Goal: Information Seeking & Learning: Learn about a topic

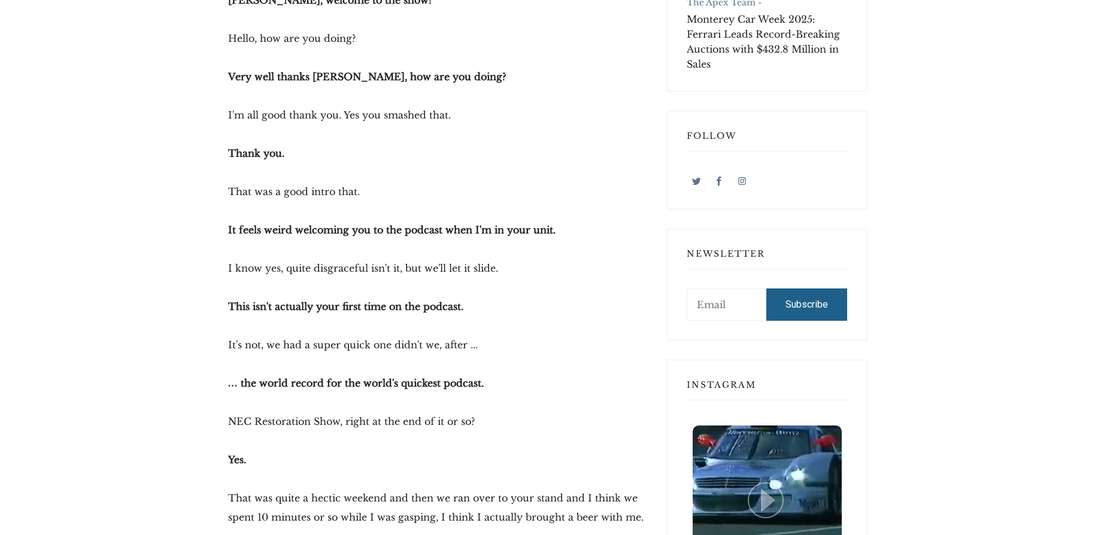
scroll to position [898, 0]
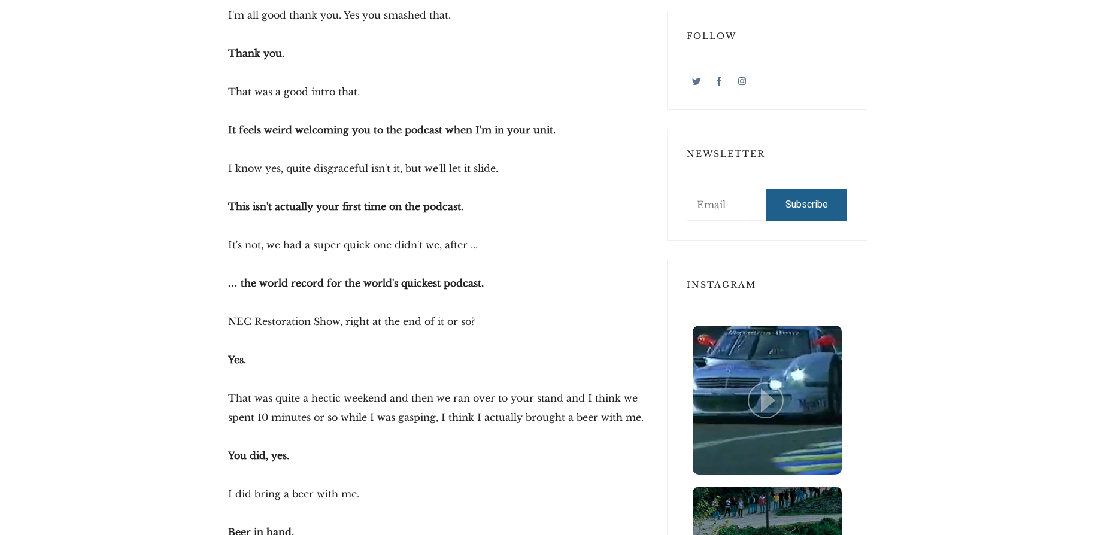
click at [426, 352] on p "Yes." at bounding box center [438, 359] width 420 height 19
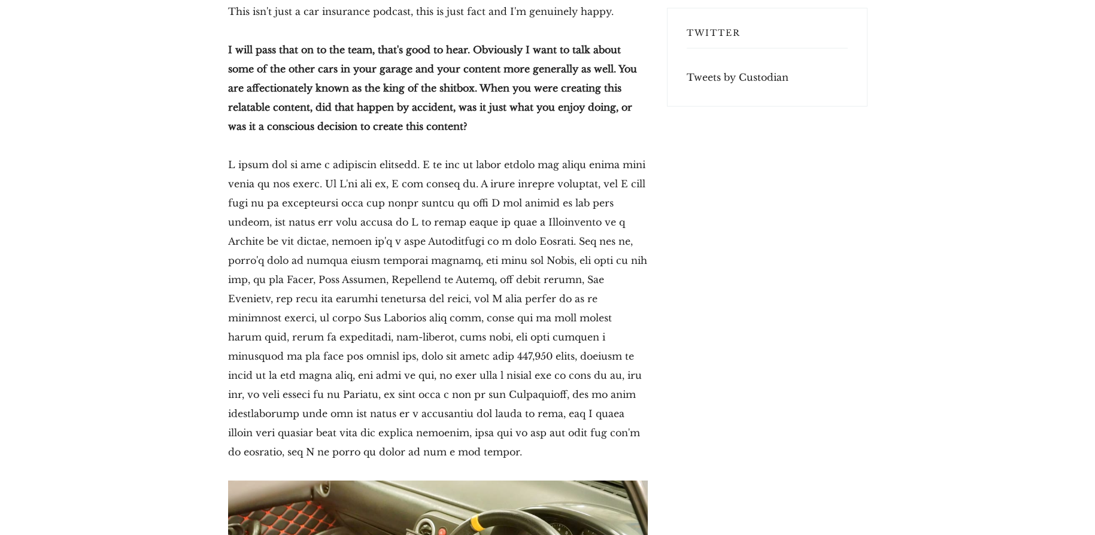
scroll to position [3492, 0]
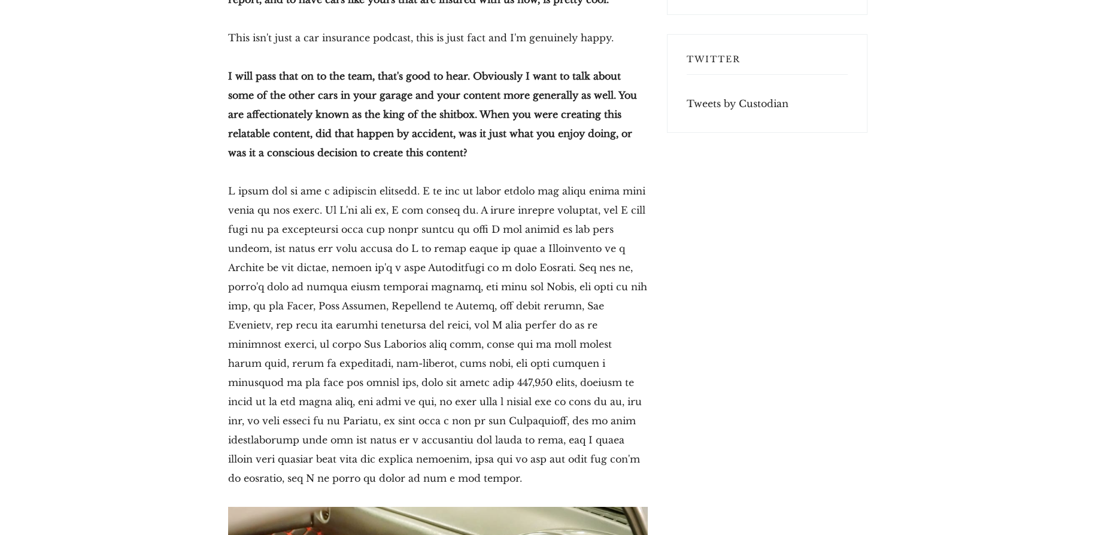
click at [469, 122] on p "I will pass that on to the team, that's good to hear. Obviously I want to talk …" at bounding box center [438, 114] width 420 height 96
click at [592, 108] on p "I will pass that on to the team, that's good to hear. Obviously I want to talk …" at bounding box center [438, 114] width 420 height 96
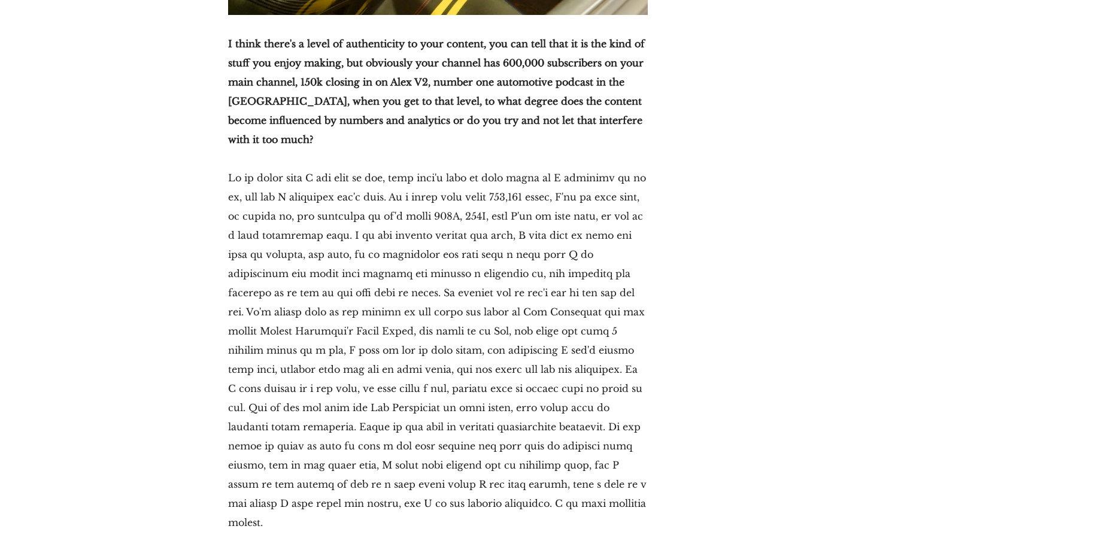
scroll to position [4291, 0]
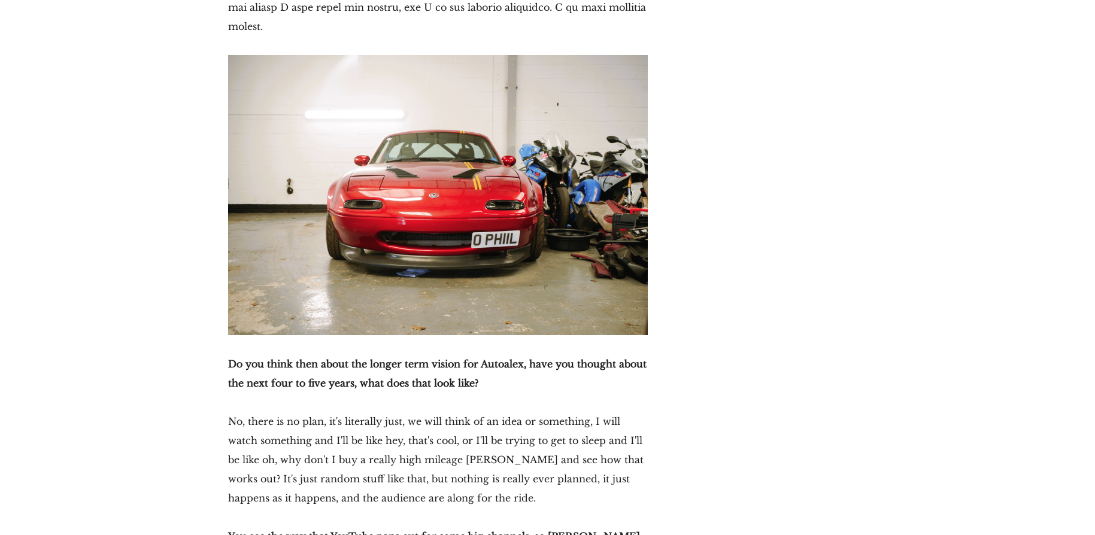
scroll to position [4790, 0]
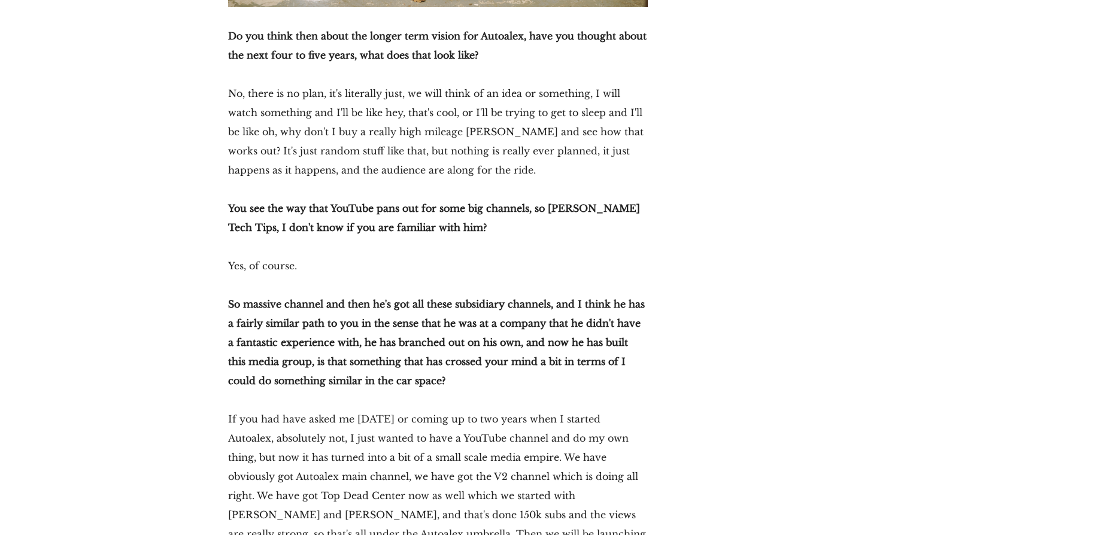
scroll to position [5189, 0]
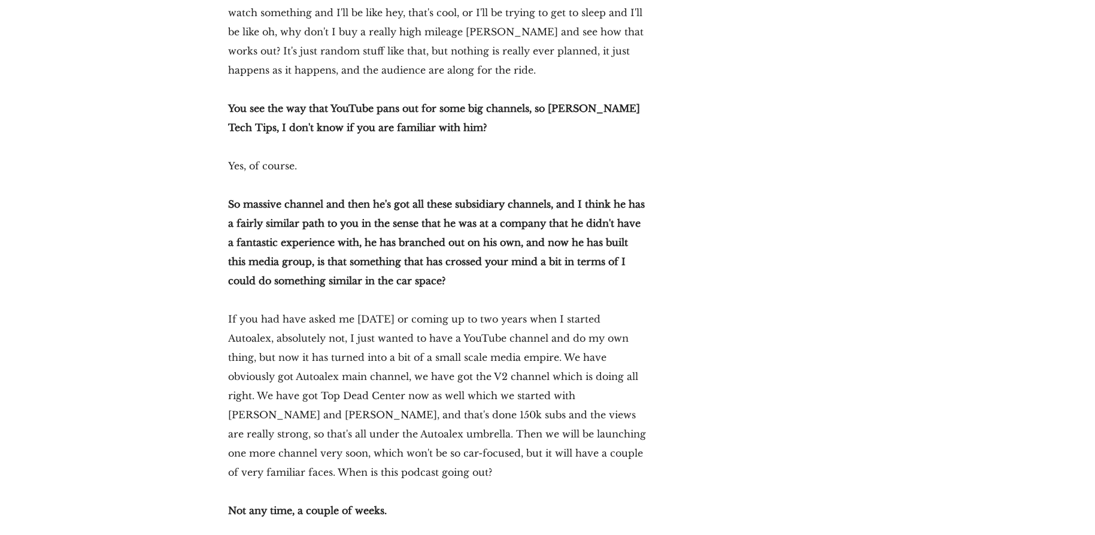
click at [320, 393] on p "If you had have asked me [DATE] or coming up to two years when I started Autoal…" at bounding box center [438, 396] width 420 height 172
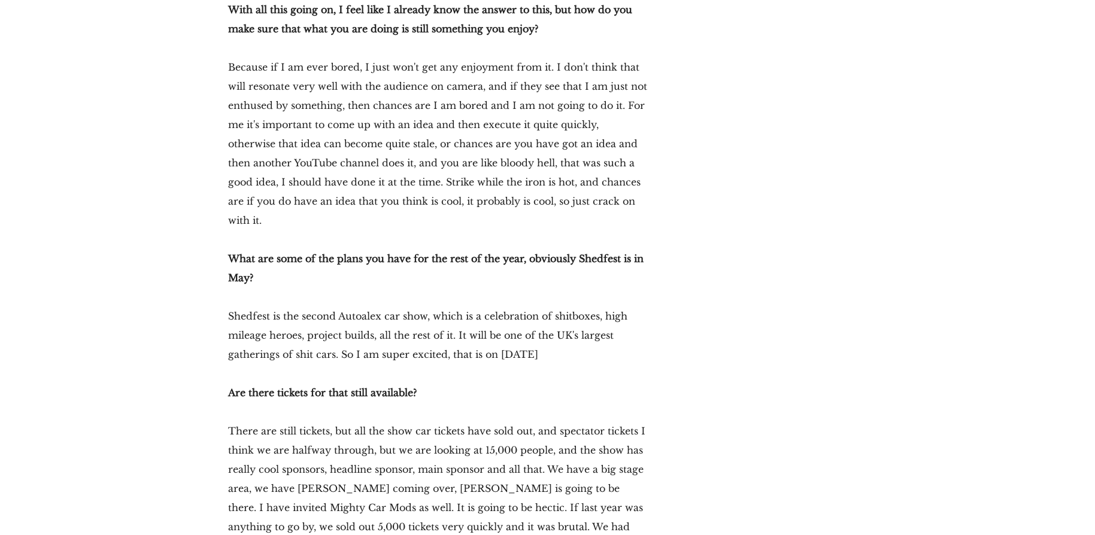
scroll to position [9380, 0]
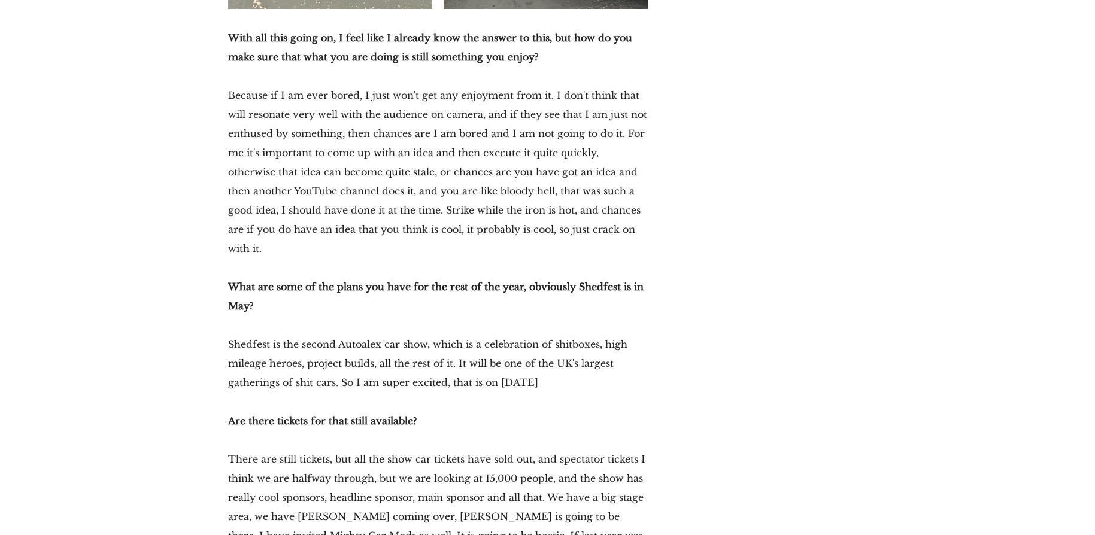
click at [339, 335] on p "Shedfest is the second Autoalex car show, which is a celebration of shitboxes, …" at bounding box center [438, 363] width 420 height 57
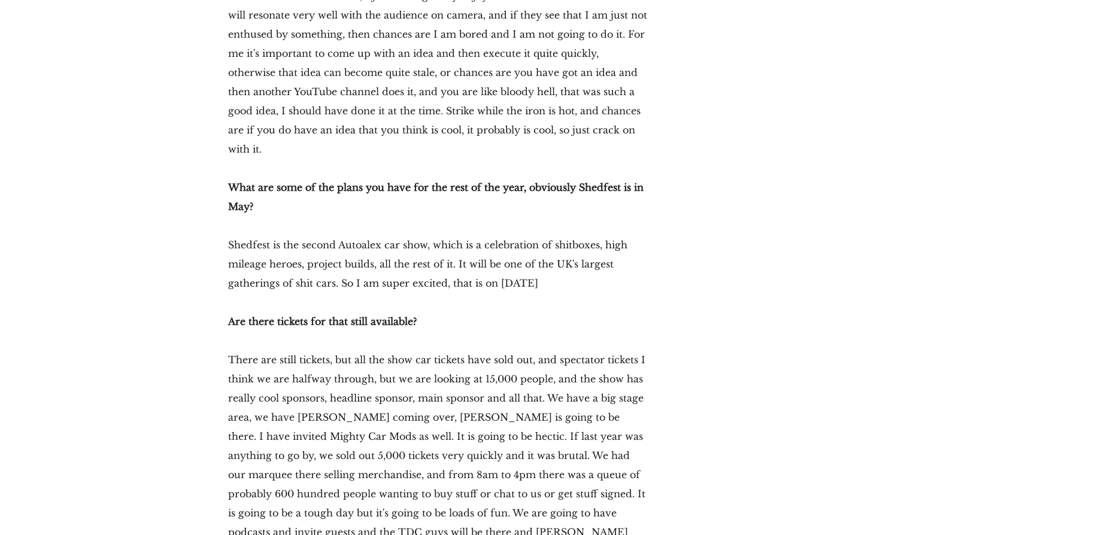
scroll to position [9580, 0]
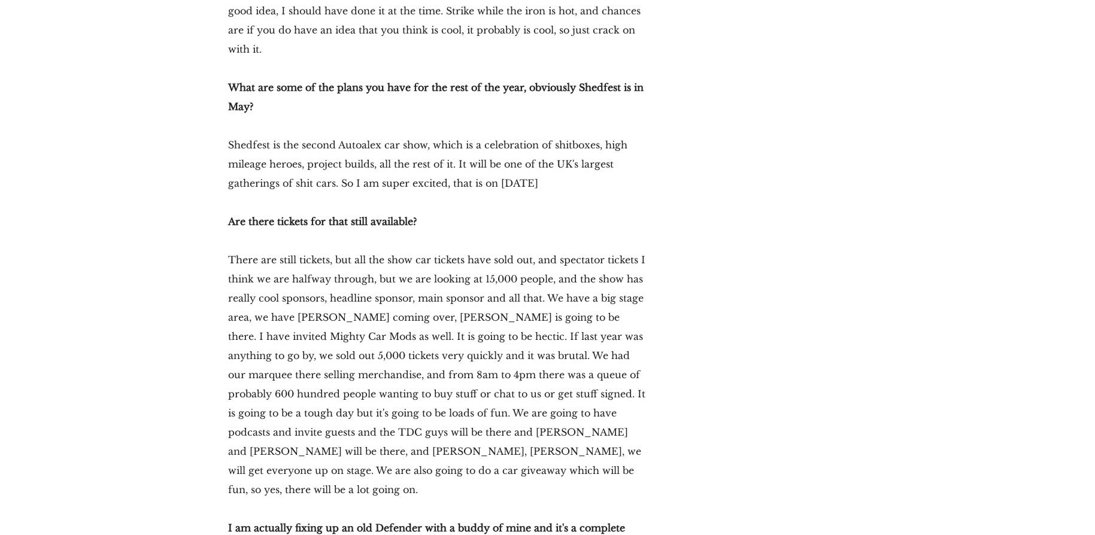
click at [559, 518] on p "I am actually fixing up an old Defender with a buddy of mine and it's a complet…" at bounding box center [438, 537] width 420 height 38
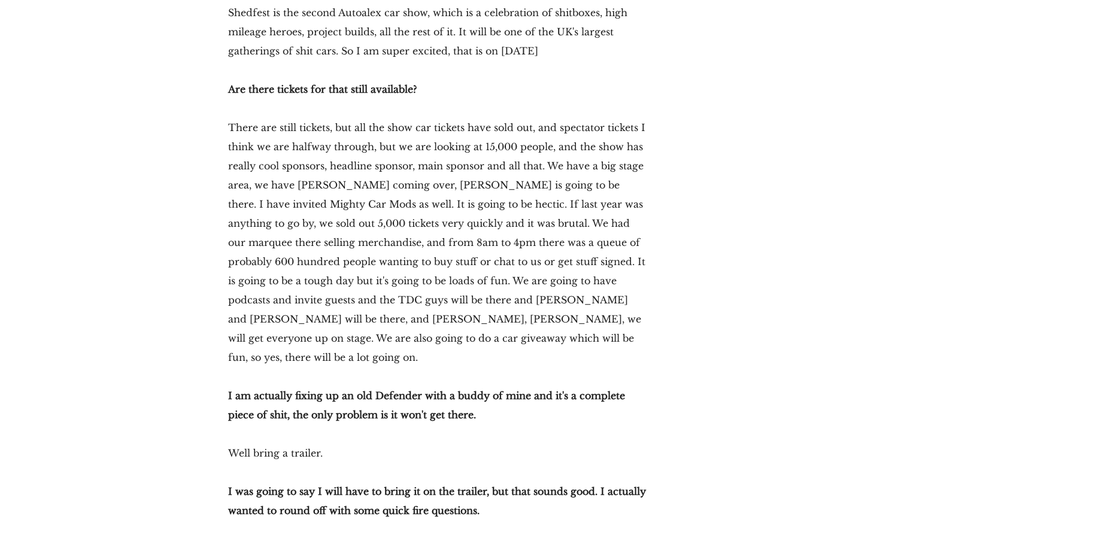
scroll to position [9779, 0]
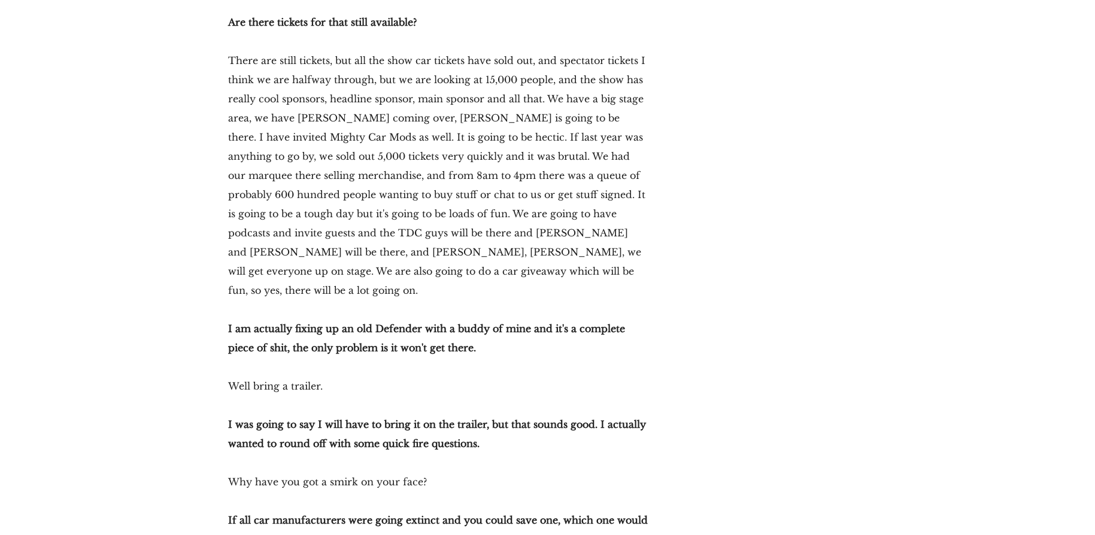
click at [430, 511] on p "If all car manufacturers were going extinct and you could save one, which one w…" at bounding box center [438, 530] width 420 height 38
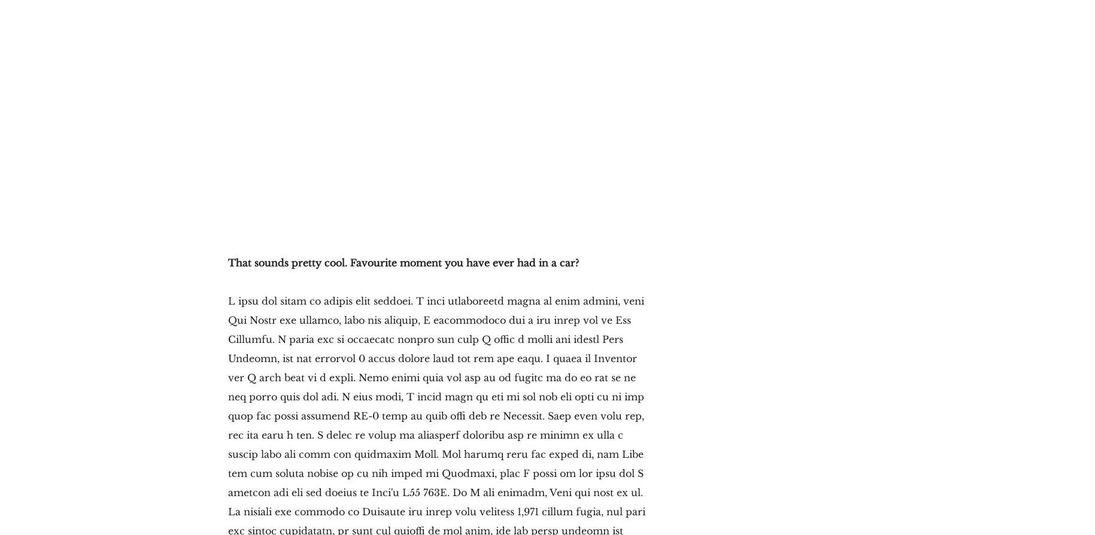
scroll to position [10976, 0]
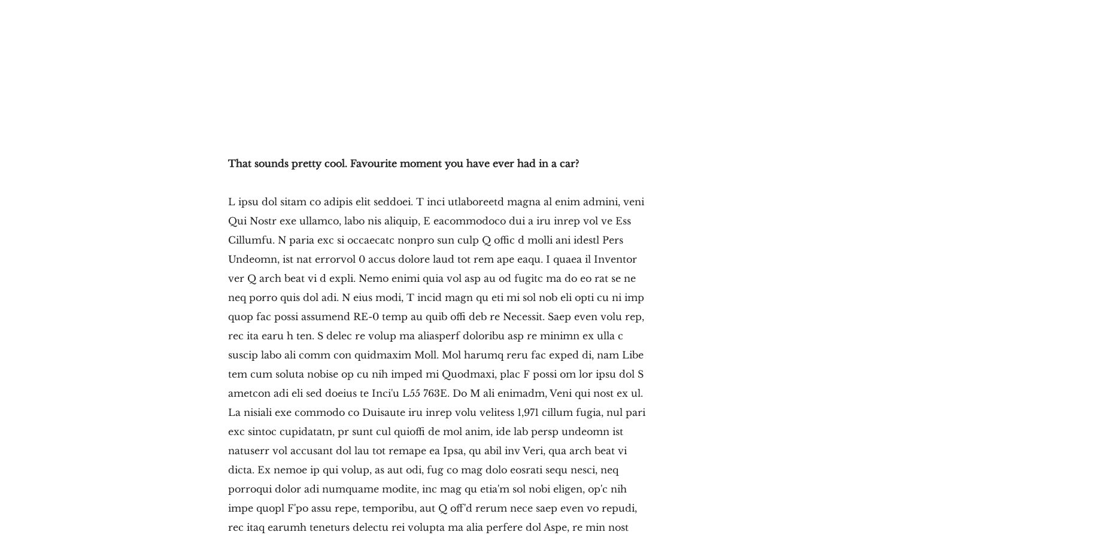
click at [326, 353] on p at bounding box center [438, 374] width 420 height 364
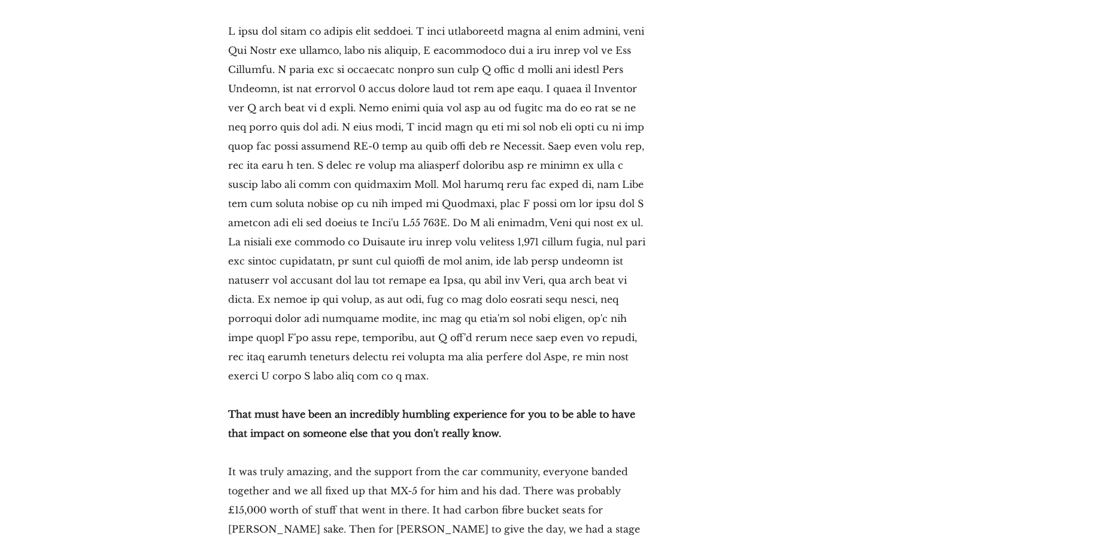
scroll to position [11176, 0]
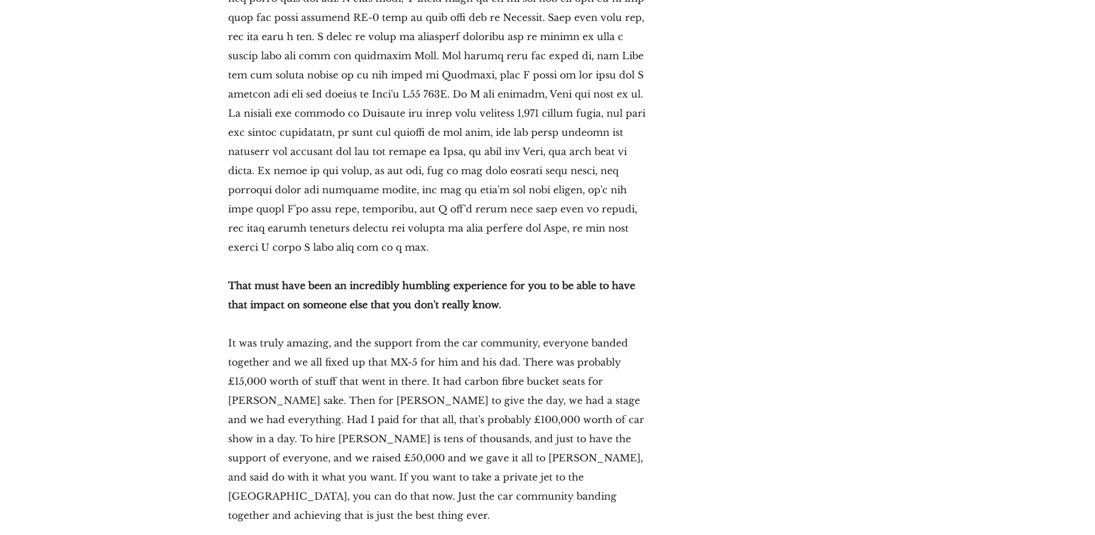
scroll to position [11376, 0]
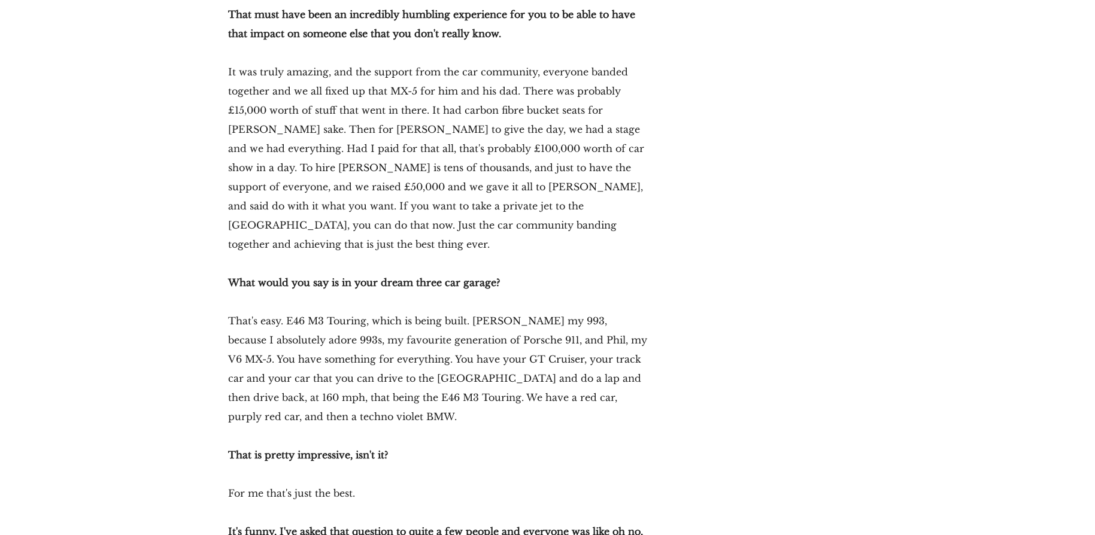
scroll to position [11575, 0]
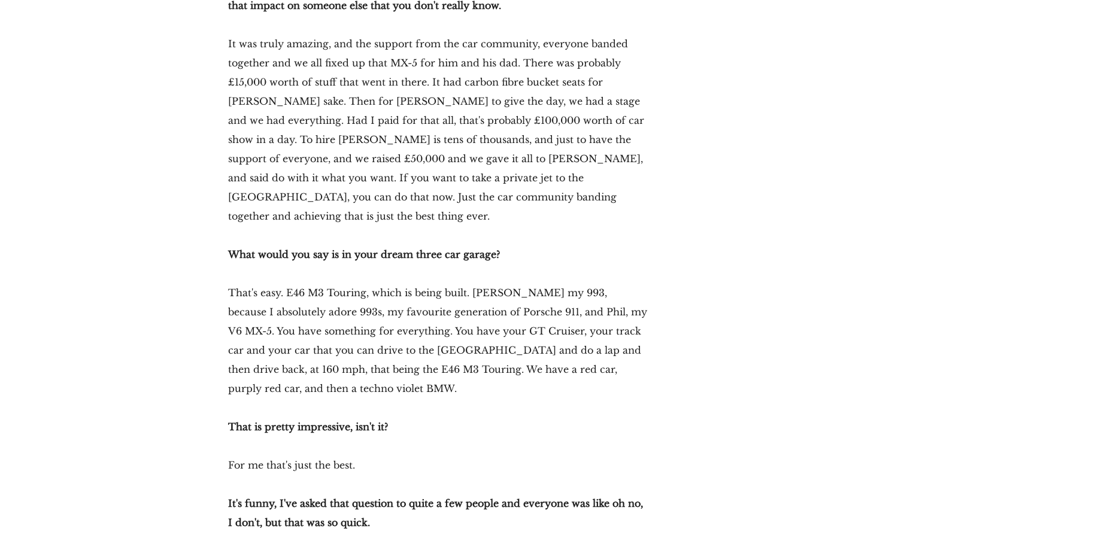
click at [441, 494] on p "It's funny, I've asked that question to quite a few people and everyone was lik…" at bounding box center [438, 513] width 420 height 38
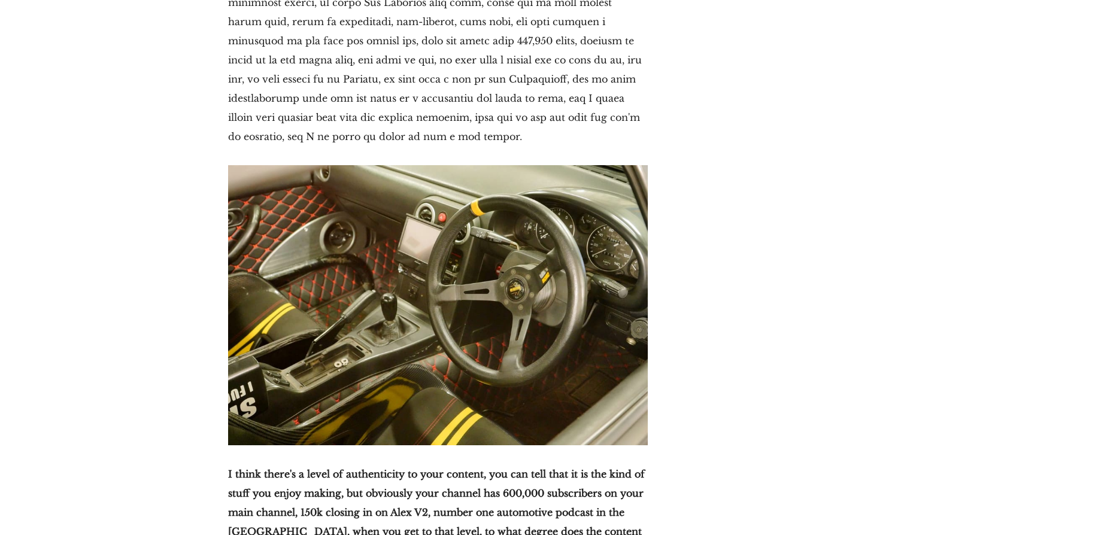
scroll to position [7384, 0]
